Goal: Transaction & Acquisition: Purchase product/service

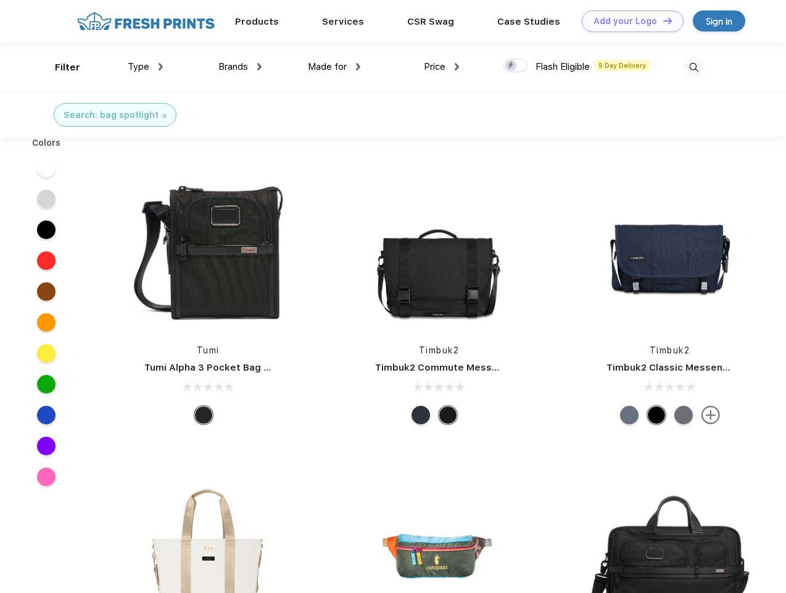
click at [628, 21] on link "Add your Logo Design Tool" at bounding box center [633, 21] width 102 height 22
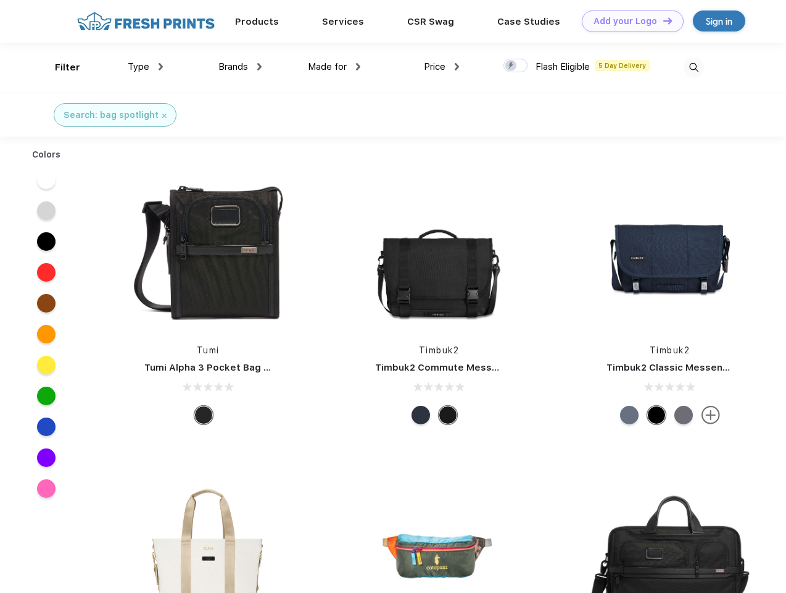
click at [0, 0] on div "Design Tool" at bounding box center [0, 0] width 0 height 0
click at [662, 20] on link "Add your Logo Design Tool" at bounding box center [633, 21] width 102 height 22
click at [59, 67] on div "Filter" at bounding box center [67, 67] width 25 height 14
click at [146, 67] on span "Type" at bounding box center [139, 66] width 22 height 11
click at [240, 67] on span "Brands" at bounding box center [233, 66] width 30 height 11
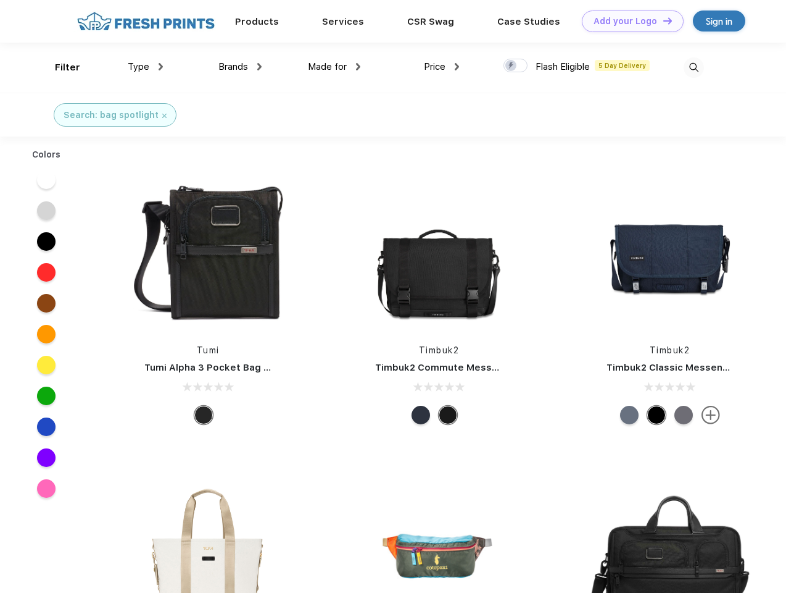
click at [335, 67] on span "Made for" at bounding box center [327, 66] width 39 height 11
click at [442, 67] on span "Price" at bounding box center [435, 66] width 22 height 11
click at [516, 66] on div at bounding box center [516, 66] width 24 height 14
click at [512, 66] on input "checkbox" at bounding box center [508, 62] width 8 height 8
click at [694, 67] on img at bounding box center [694, 67] width 20 height 20
